Goal: Subscribe to service/newsletter

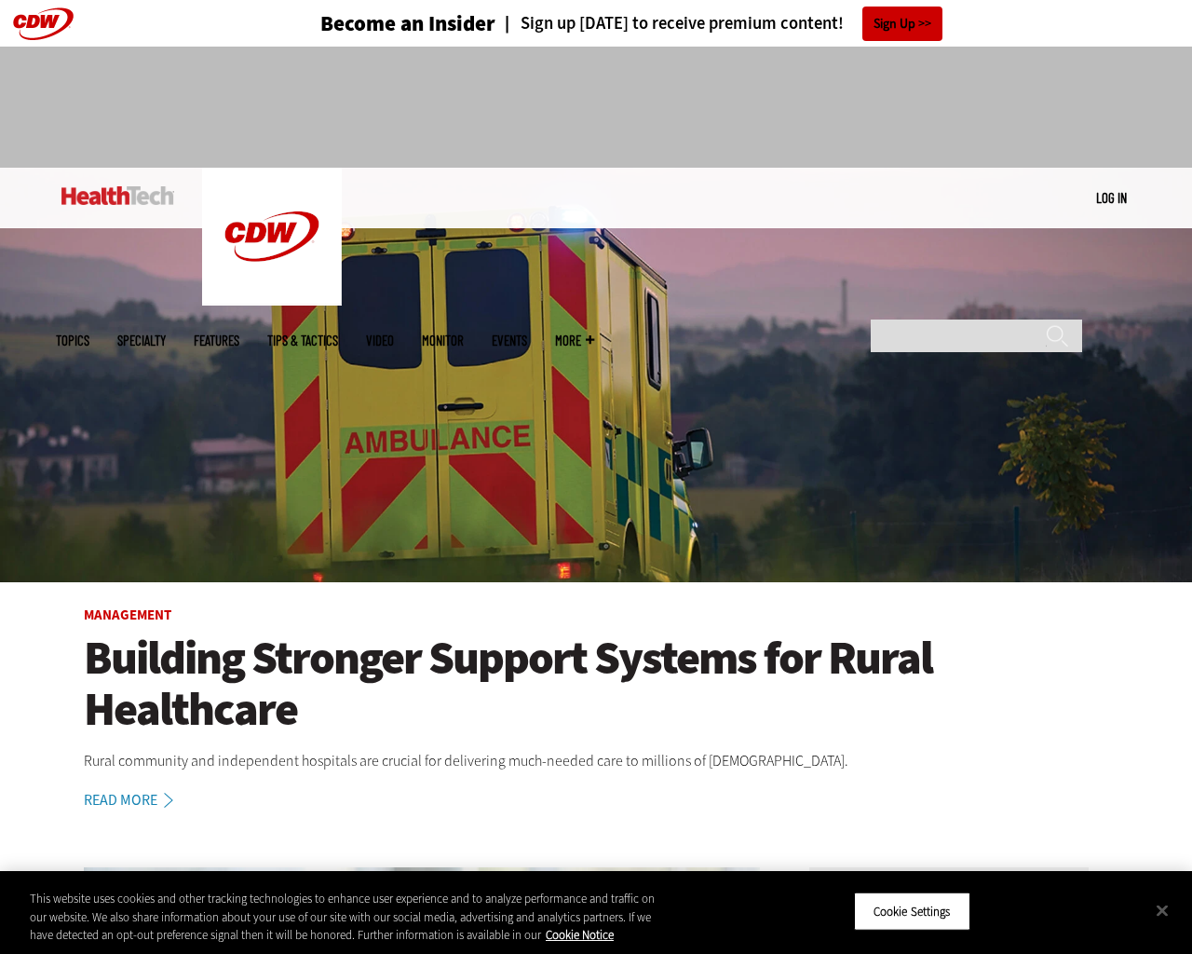
click at [1183, 477] on img at bounding box center [596, 375] width 1192 height 414
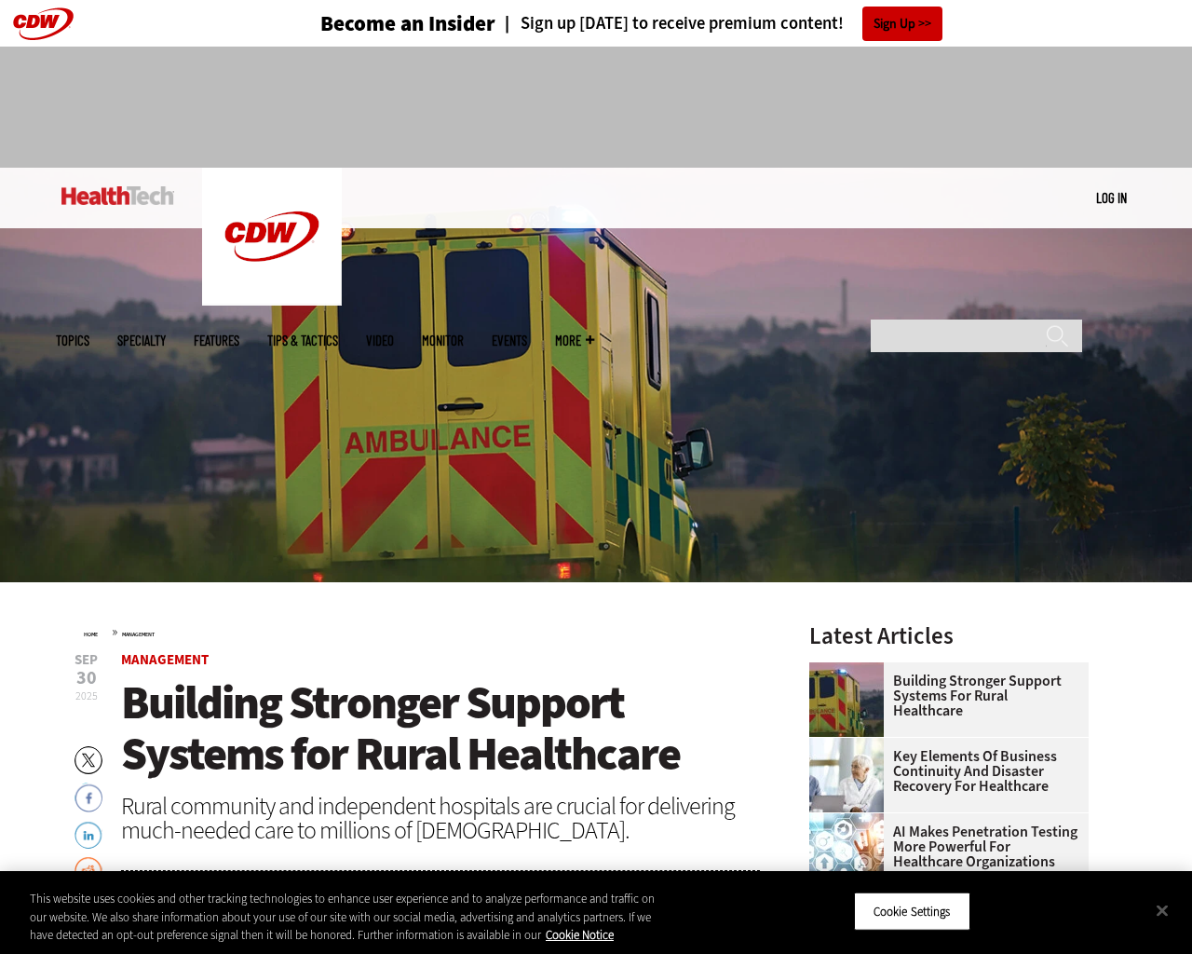
click at [669, 23] on h4 "Sign up [DATE] to receive premium content!" at bounding box center [670, 24] width 348 height 18
